Goal: Find specific page/section: Find specific page/section

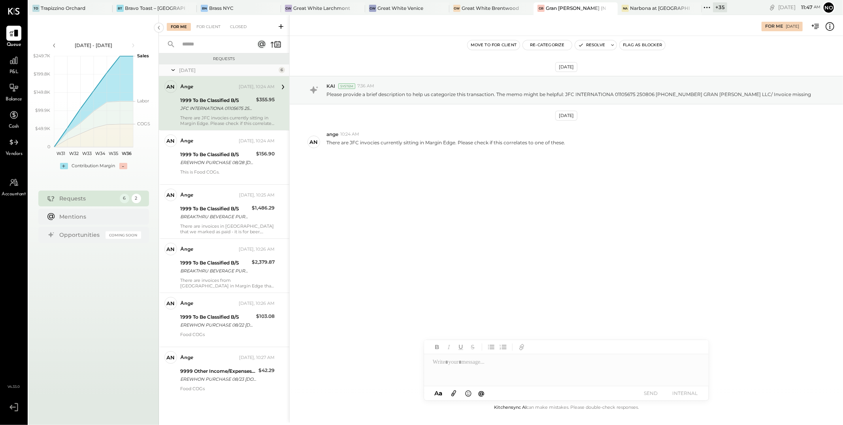
click at [702, 9] on icon at bounding box center [707, 7] width 10 height 10
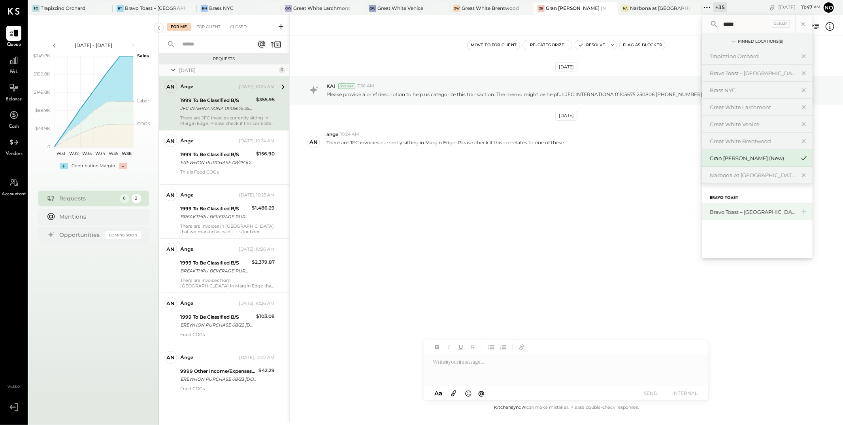
type input "*****"
click at [729, 211] on div "Bravo Toast – [GEOGRAPHIC_DATA]" at bounding box center [752, 212] width 85 height 8
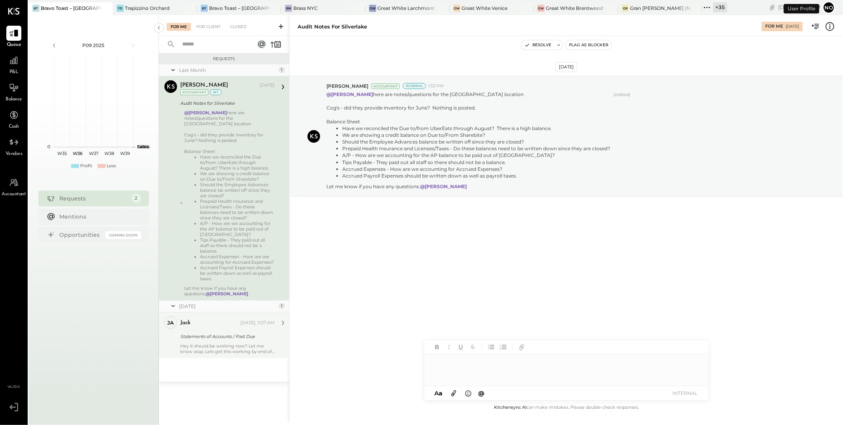
click at [230, 333] on div "Statements of Accounts / Past Due" at bounding box center [226, 336] width 92 height 8
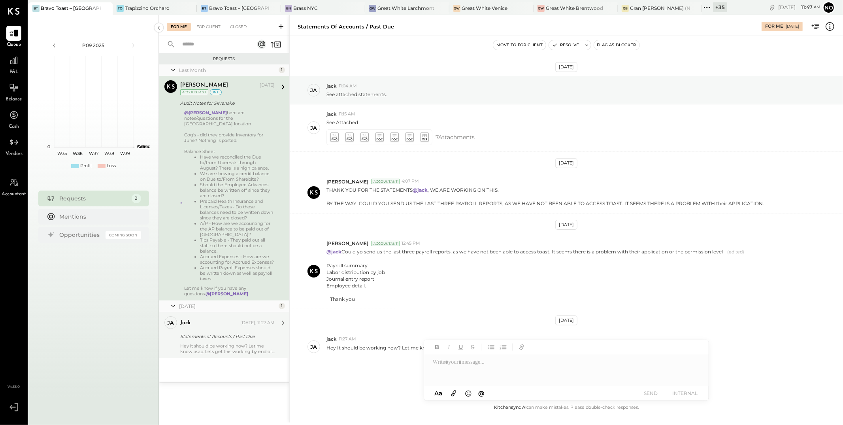
scroll to position [21, 0]
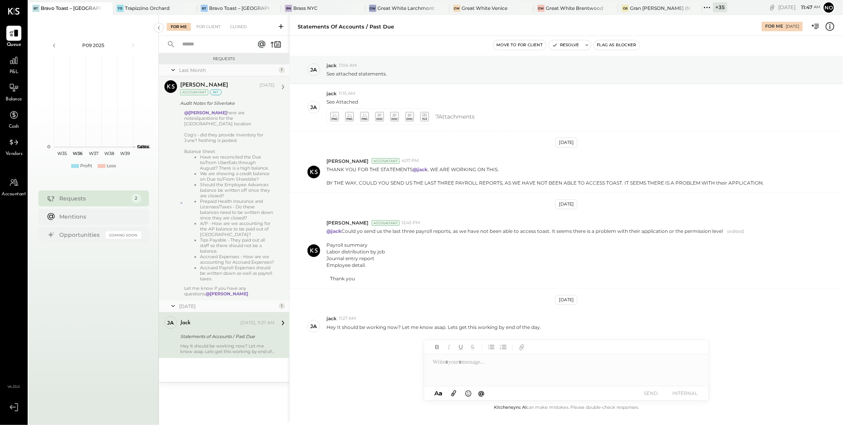
click at [236, 267] on li "Accrued Payroll Expenses should be written down as well as payroll taxes." at bounding box center [237, 273] width 75 height 17
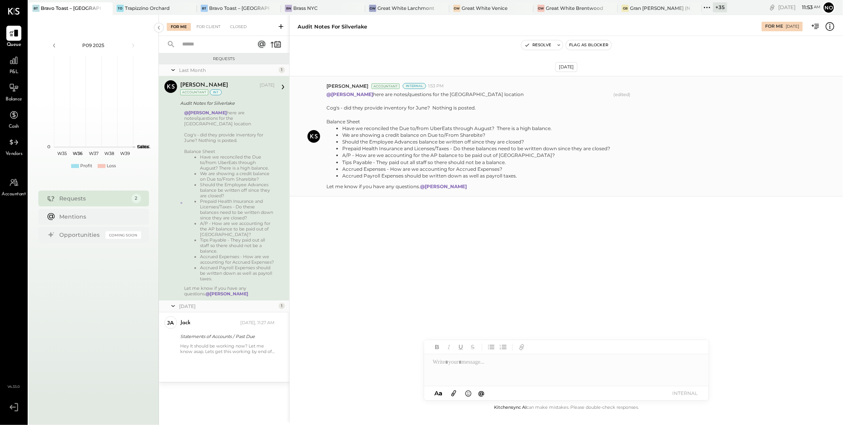
click at [353, 134] on li "We are showing a credit balance on Due to/From Sharebite?" at bounding box center [476, 135] width 268 height 7
click at [378, 151] on li "Prepaid Health Insurance and Licenses/Taxes - Do these balances need to be writ…" at bounding box center [476, 148] width 268 height 7
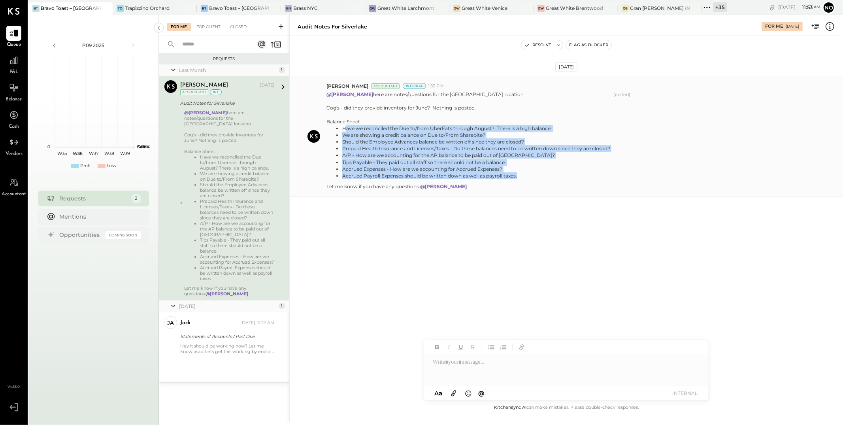
drag, startPoint x: 518, startPoint y: 177, endPoint x: 344, endPoint y: 128, distance: 180.3
click at [344, 128] on ul "Have we reconciled the Due to/from UberEats through August? There is a high bal…" at bounding box center [469, 152] width 284 height 54
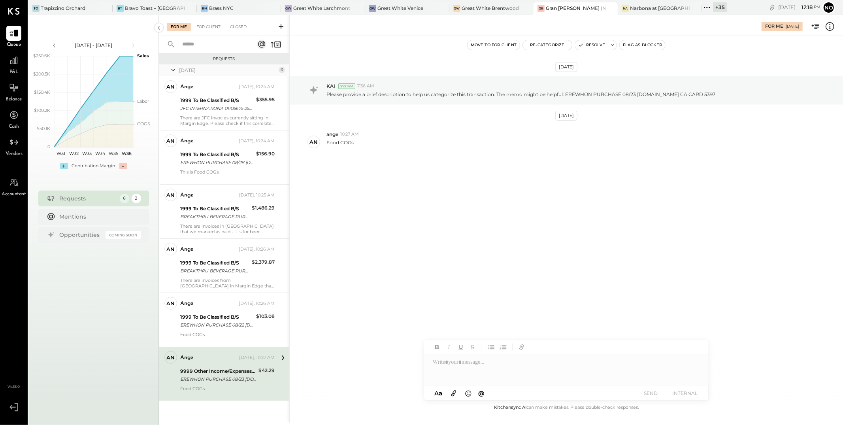
scroll to position [2, 0]
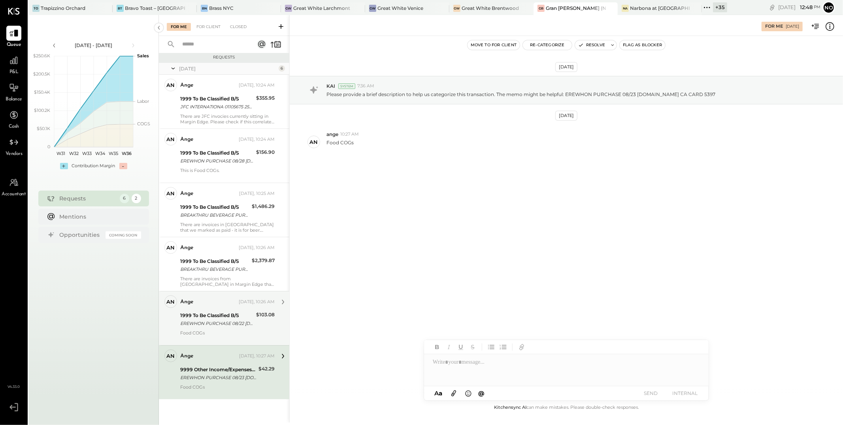
click at [209, 323] on div "EREWHON PURCHASE 08/22 [DOMAIN_NAME] CA CARD 5397" at bounding box center [217, 323] width 74 height 8
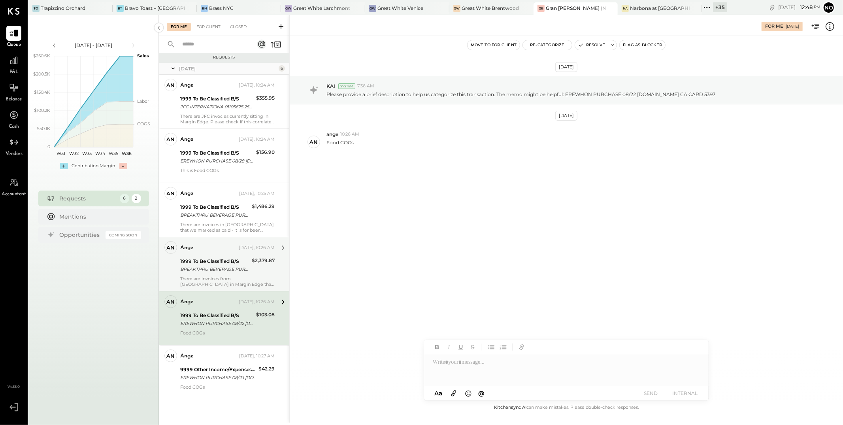
click at [226, 262] on div "1999 To Be Classified B/S" at bounding box center [214, 261] width 69 height 8
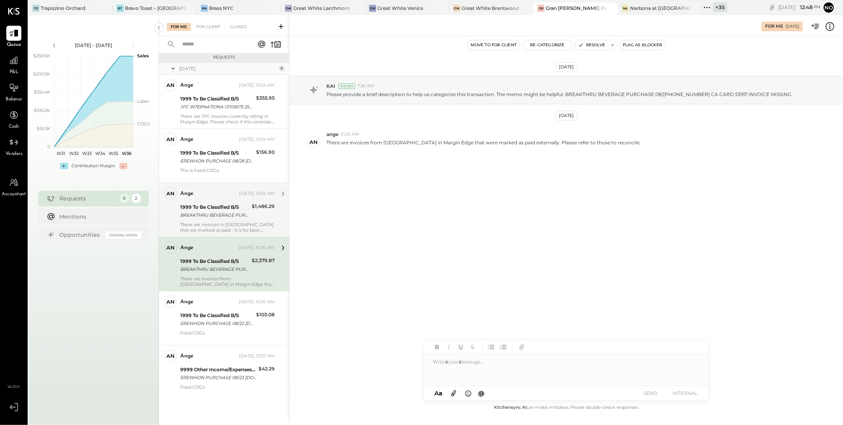
click at [240, 215] on div "BREAKTHRU BEVERAGE PURCHASE 08/[PHONE_NUMBER] CA CARD 5397/ Can you please prov…" at bounding box center [214, 215] width 69 height 8
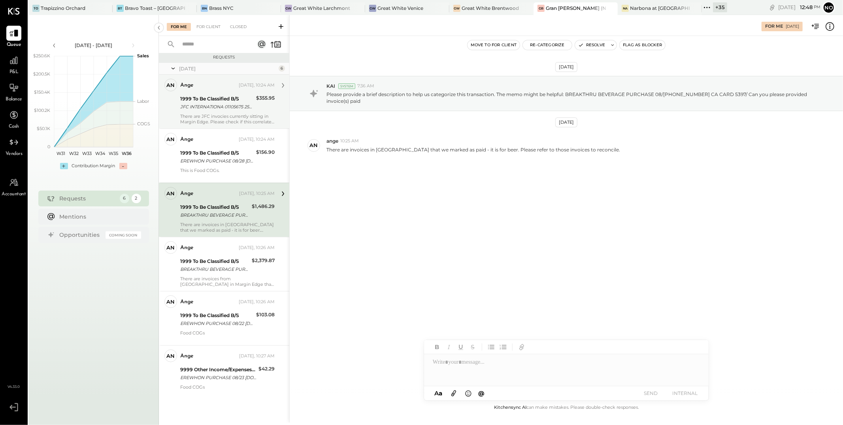
drag, startPoint x: 217, startPoint y: 100, endPoint x: 217, endPoint y: 110, distance: 9.5
click at [217, 101] on div "1999 To Be Classified B/S" at bounding box center [217, 99] width 74 height 8
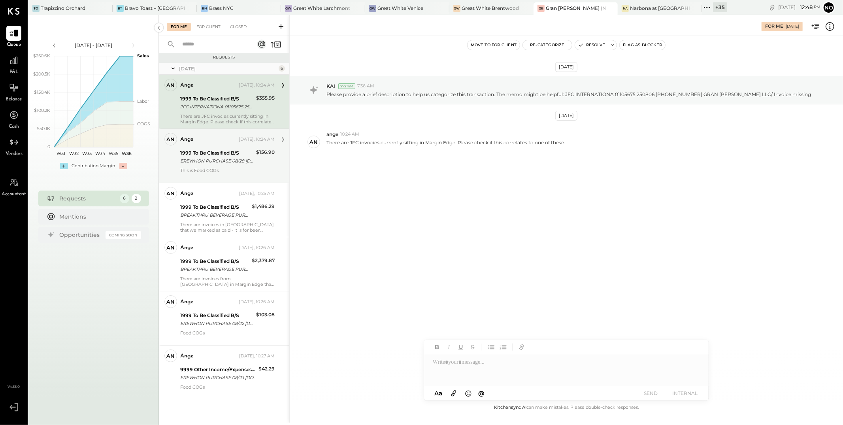
drag, startPoint x: 207, startPoint y: 146, endPoint x: 205, endPoint y: 163, distance: 17.1
click at [207, 147] on div "ange Yesterday, 10:24 AM 1999 To Be Classified B/S EREWHON PURCHASE 08/28 EREWH…" at bounding box center [227, 156] width 94 height 46
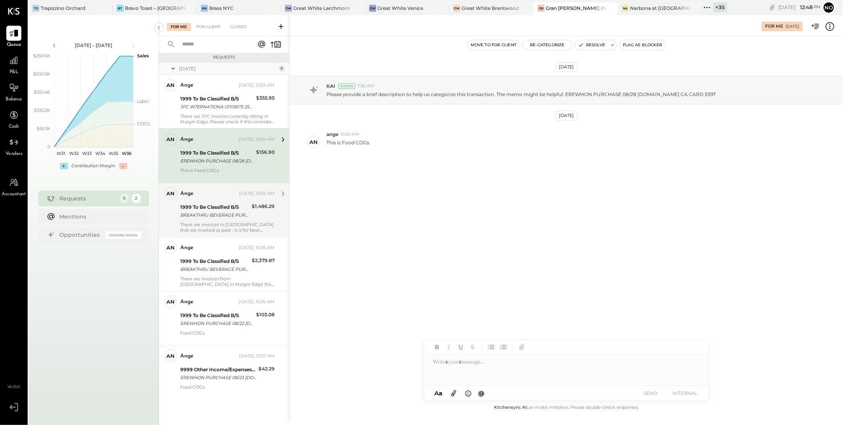
click at [193, 207] on div "1999 To Be Classified B/S" at bounding box center [214, 207] width 69 height 8
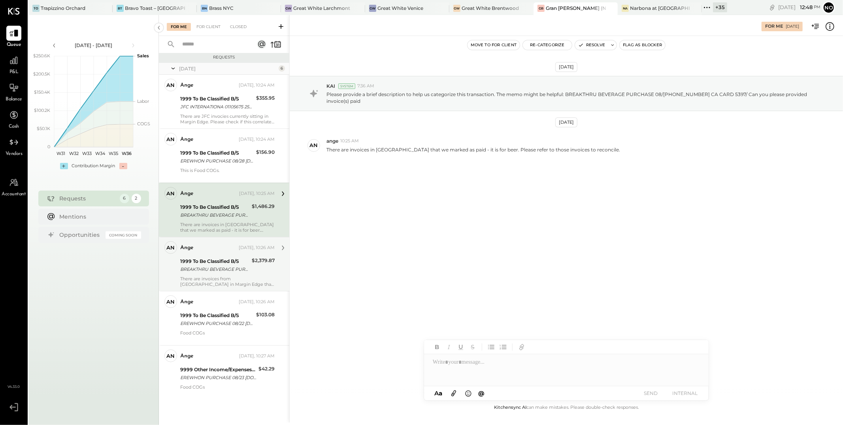
drag, startPoint x: 200, startPoint y: 254, endPoint x: 202, endPoint y: 270, distance: 16.4
click at [200, 254] on div "ange Yesterday, 10:26 AM 1999 To Be Classified B/S BREAKTHRU BEVERAGE PURCHASE …" at bounding box center [227, 264] width 94 height 46
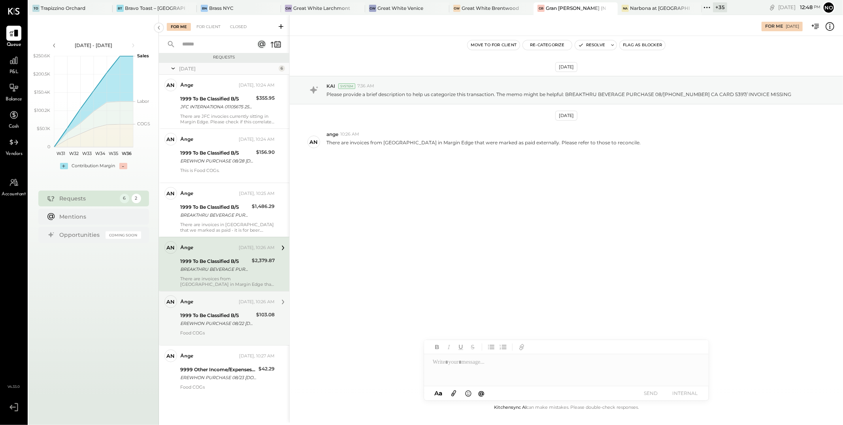
drag, startPoint x: 206, startPoint y: 321, endPoint x: 217, endPoint y: 343, distance: 24.9
click at [206, 321] on div "EREWHON PURCHASE 08/22 EREWHON.COM CA CARD 5397" at bounding box center [217, 323] width 74 height 8
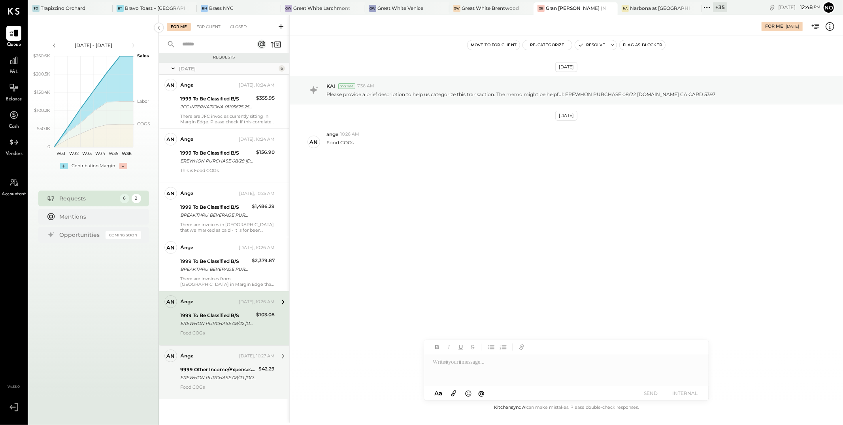
click at [225, 384] on div "Food COGs" at bounding box center [227, 389] width 94 height 11
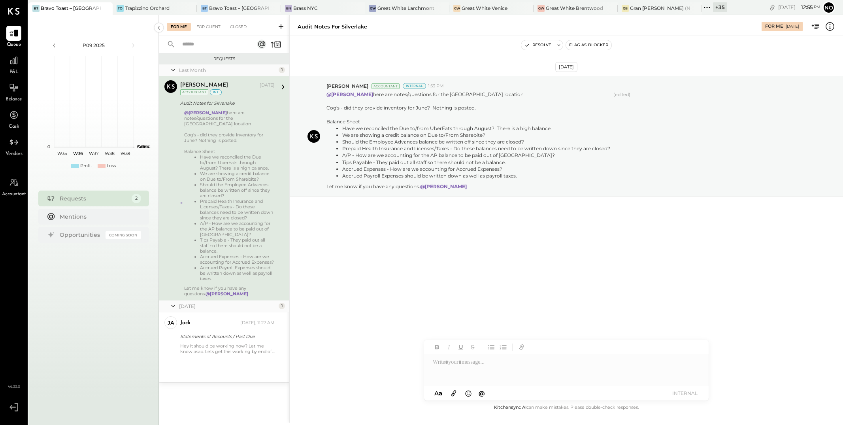
click at [419, 56] on div "[DATE] [PERSON_NAME] Accountant Internal 1:53 PM @[PERSON_NAME] here are notes/…" at bounding box center [566, 156] width 553 height 200
click at [134, 11] on div "Trapizzino Orchard" at bounding box center [147, 8] width 45 height 7
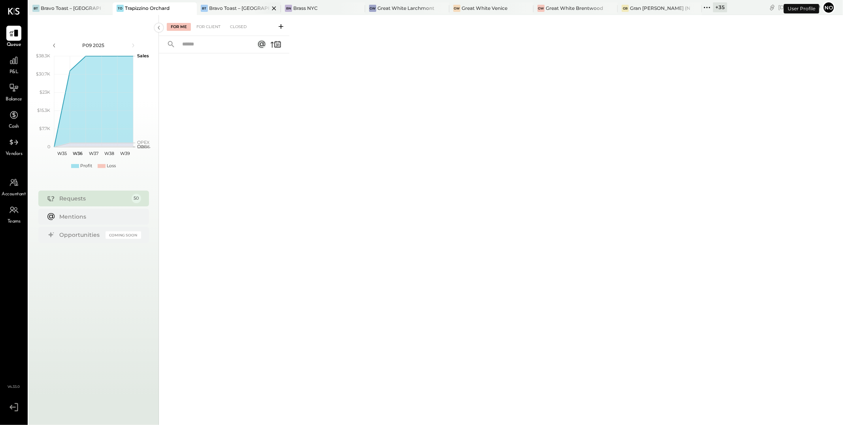
click at [231, 10] on div "Bravo Toast – [GEOGRAPHIC_DATA]" at bounding box center [239, 8] width 60 height 7
